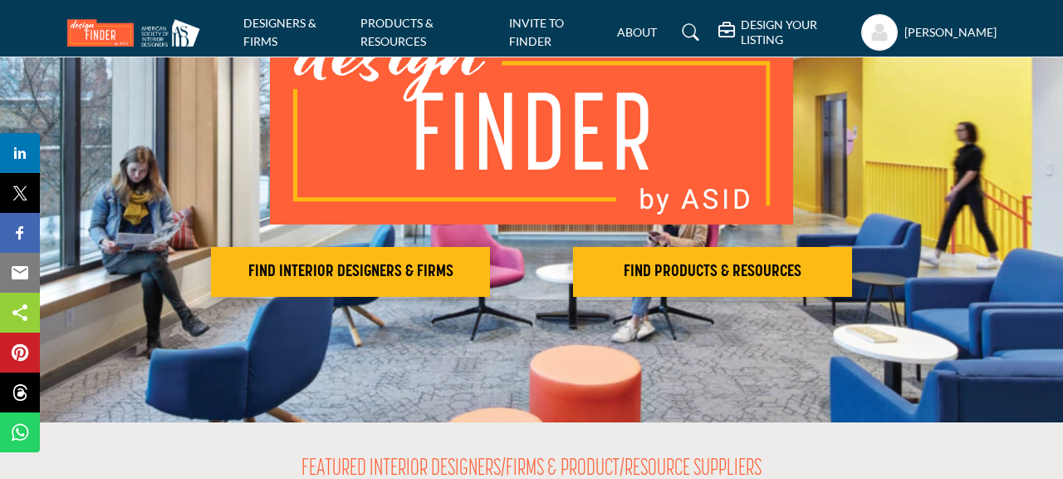
scroll to position [175, 0]
click at [381, 274] on h2 "FIND INTERIOR DESIGNERS & FIRMS" at bounding box center [350, 272] width 269 height 20
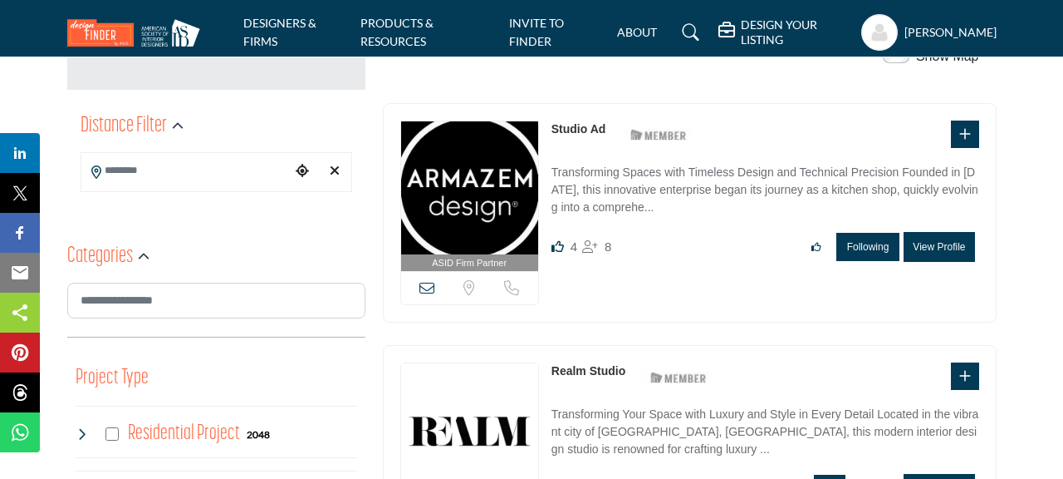
scroll to position [365, 0]
click at [489, 180] on img at bounding box center [469, 187] width 137 height 133
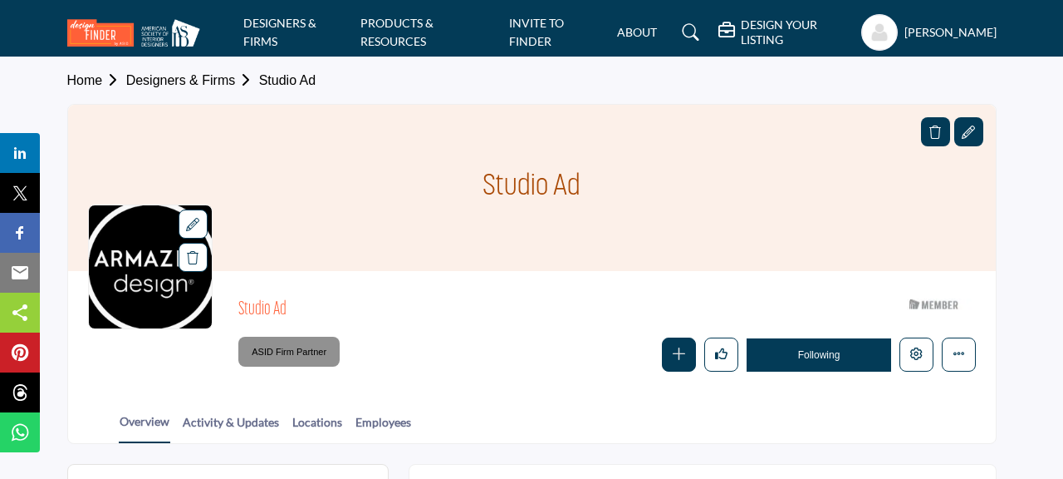
click at [90, 32] on img at bounding box center [137, 32] width 141 height 27
